Goal: Task Accomplishment & Management: Check status

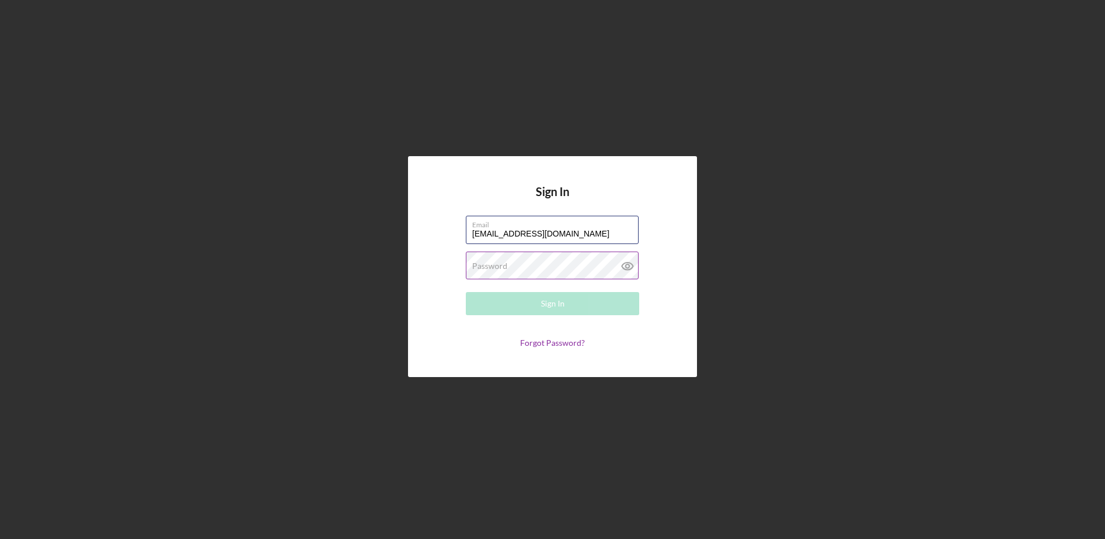
type input "[EMAIL_ADDRESS][DOMAIN_NAME]"
click at [466, 292] on button "Sign In" at bounding box center [552, 303] width 173 height 23
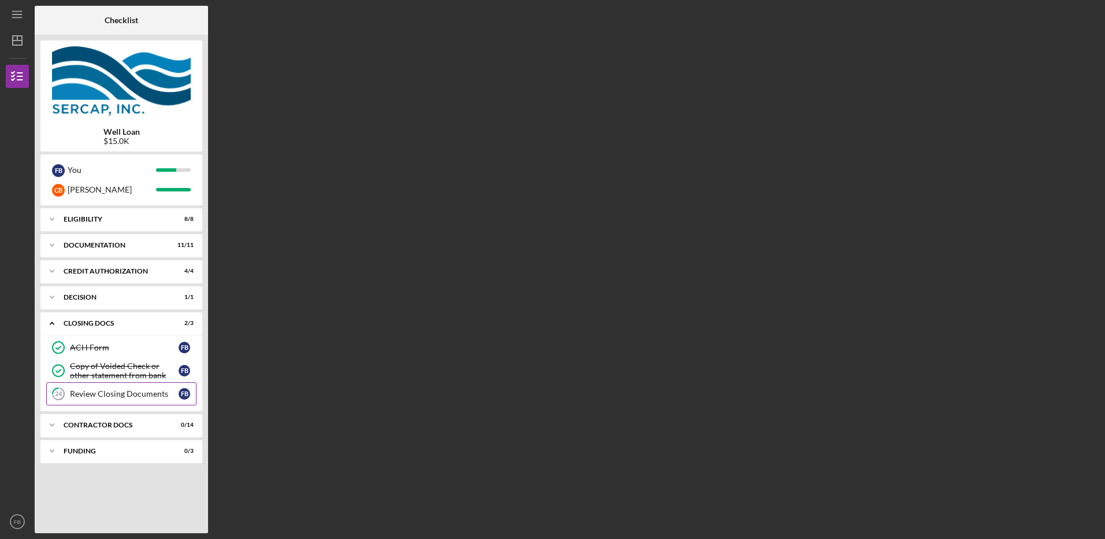
click at [95, 395] on div "Review Closing Documents" at bounding box center [124, 393] width 109 height 9
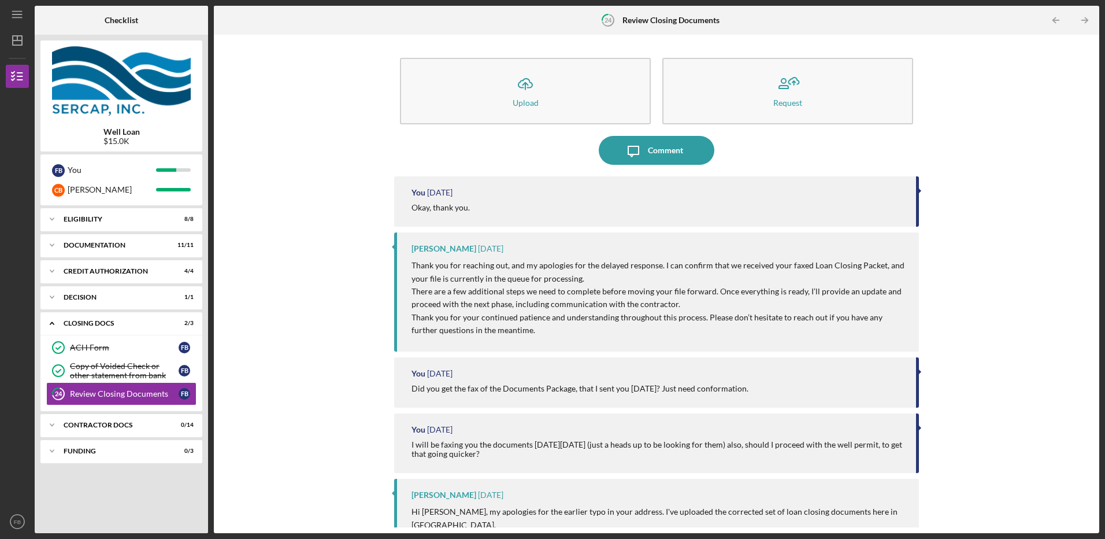
click at [534, 204] on div "Okay, thank you." at bounding box center [657, 207] width 492 height 9
click at [414, 210] on div "Okay, thank you." at bounding box center [440, 207] width 58 height 9
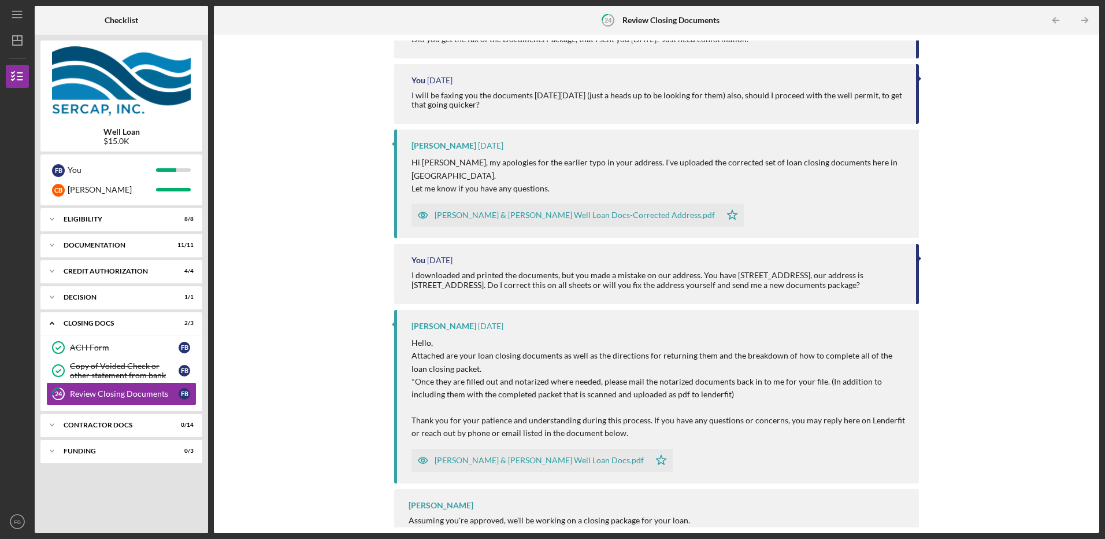
scroll to position [355, 0]
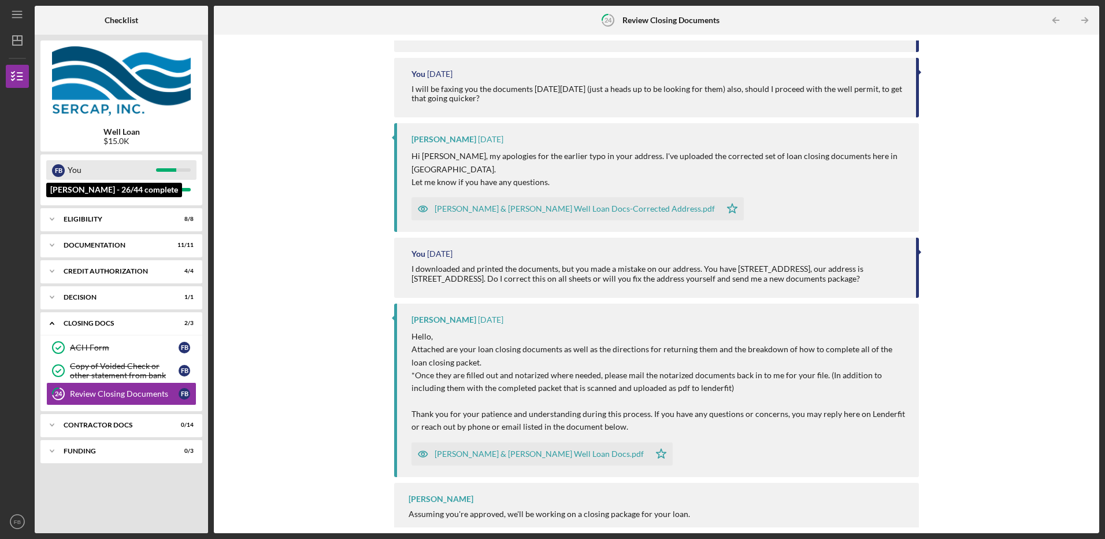
click at [107, 167] on div "You" at bounding box center [112, 170] width 88 height 20
click at [69, 213] on div "Icon/Expander Eligibility 8 / 8" at bounding box center [121, 218] width 162 height 23
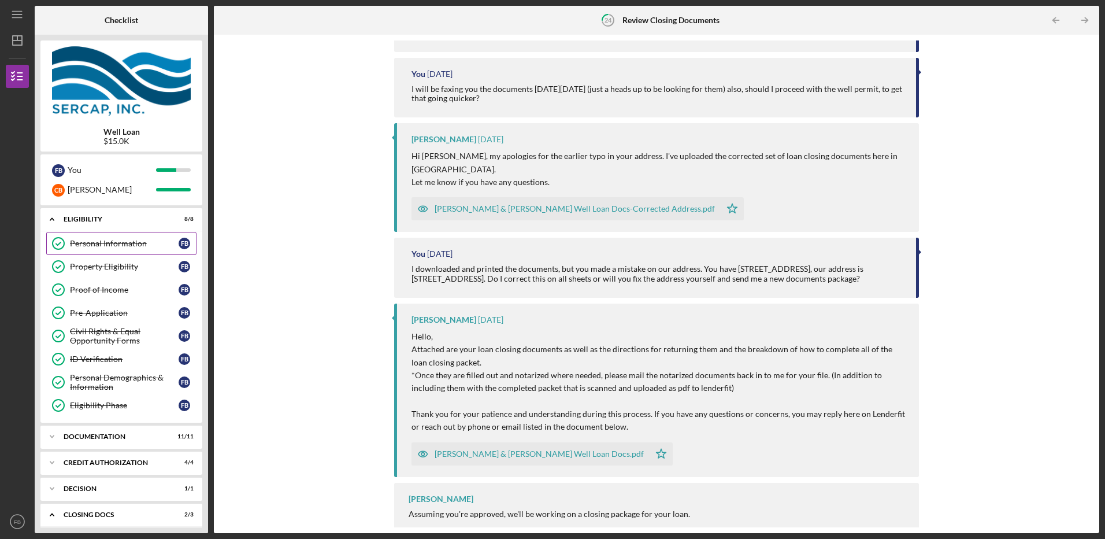
click at [84, 238] on link "Personal Information Personal Information F B" at bounding box center [121, 243] width 150 height 23
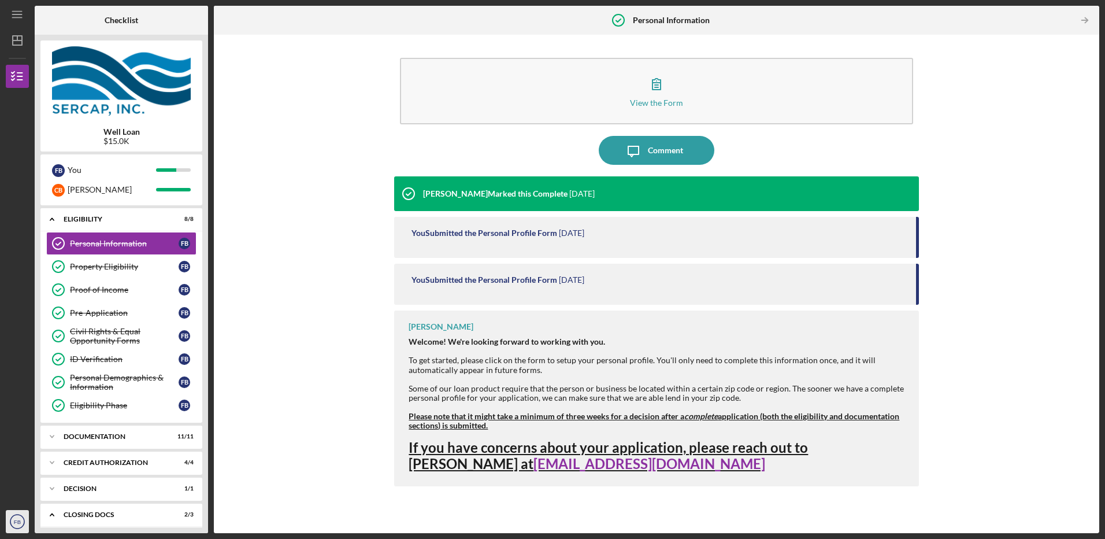
click at [20, 522] on text "FB" at bounding box center [17, 521] width 7 height 6
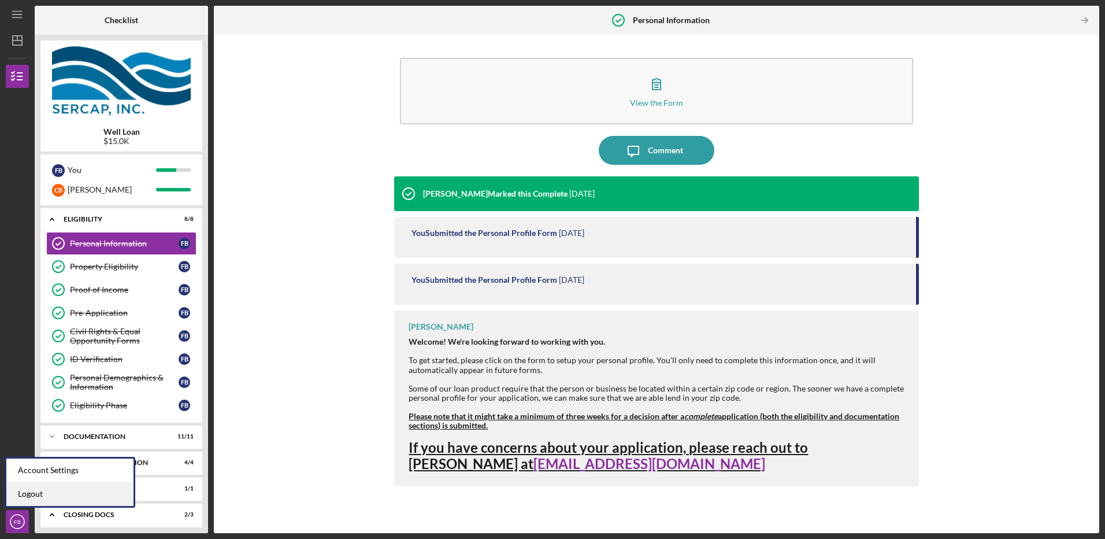
click at [36, 494] on link "Logout" at bounding box center [69, 494] width 127 height 24
